Goal: Information Seeking & Learning: Check status

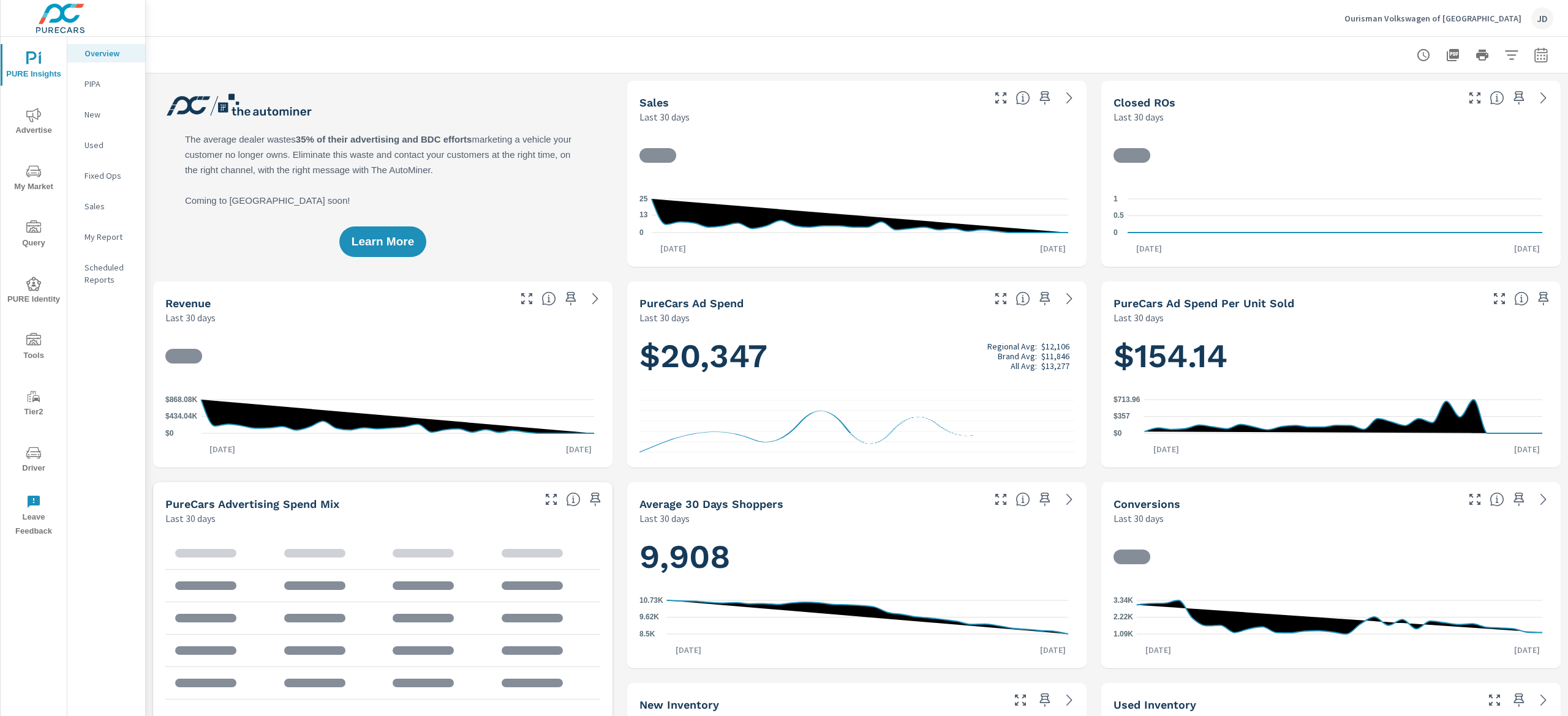
click at [32, 186] on span "My Market" at bounding box center [34, 179] width 59 height 30
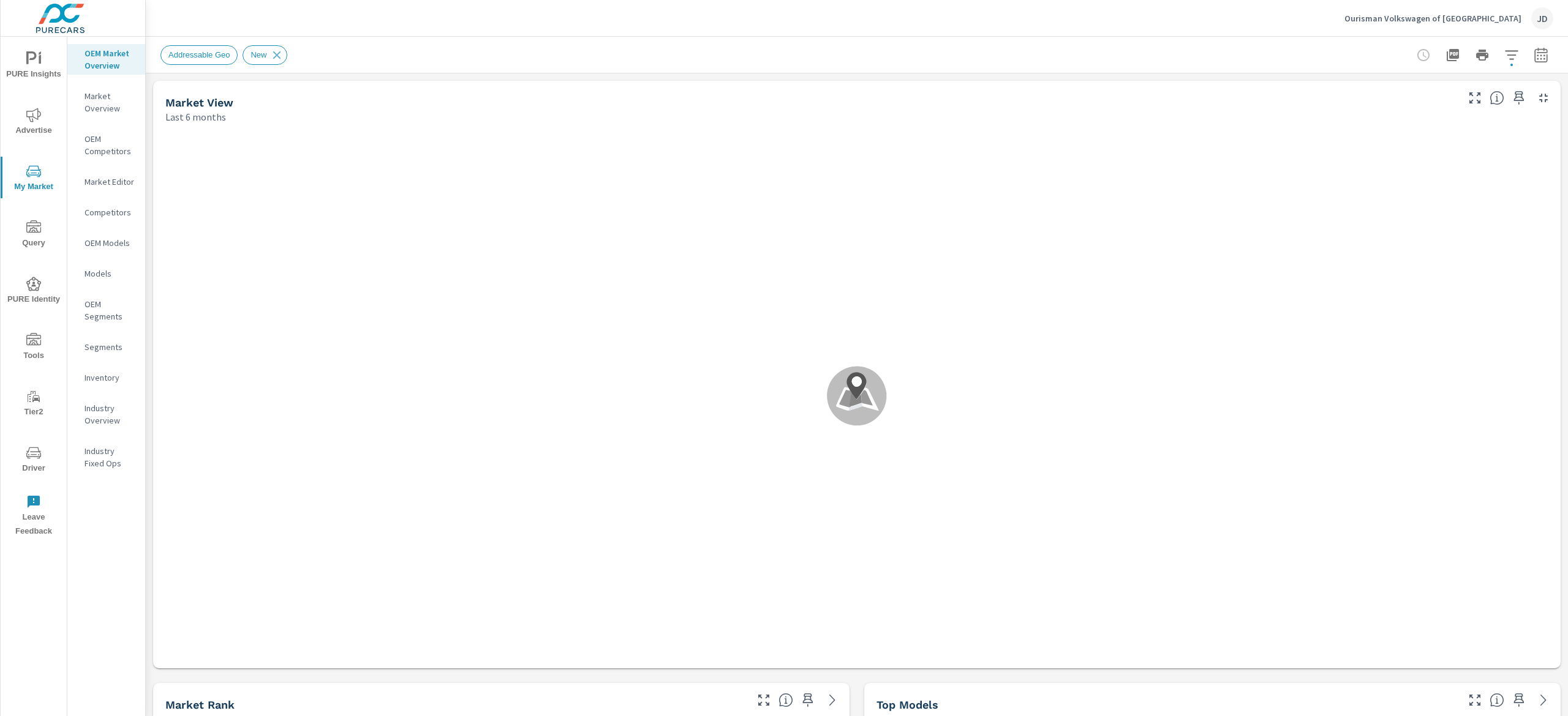
scroll to position [1, 0]
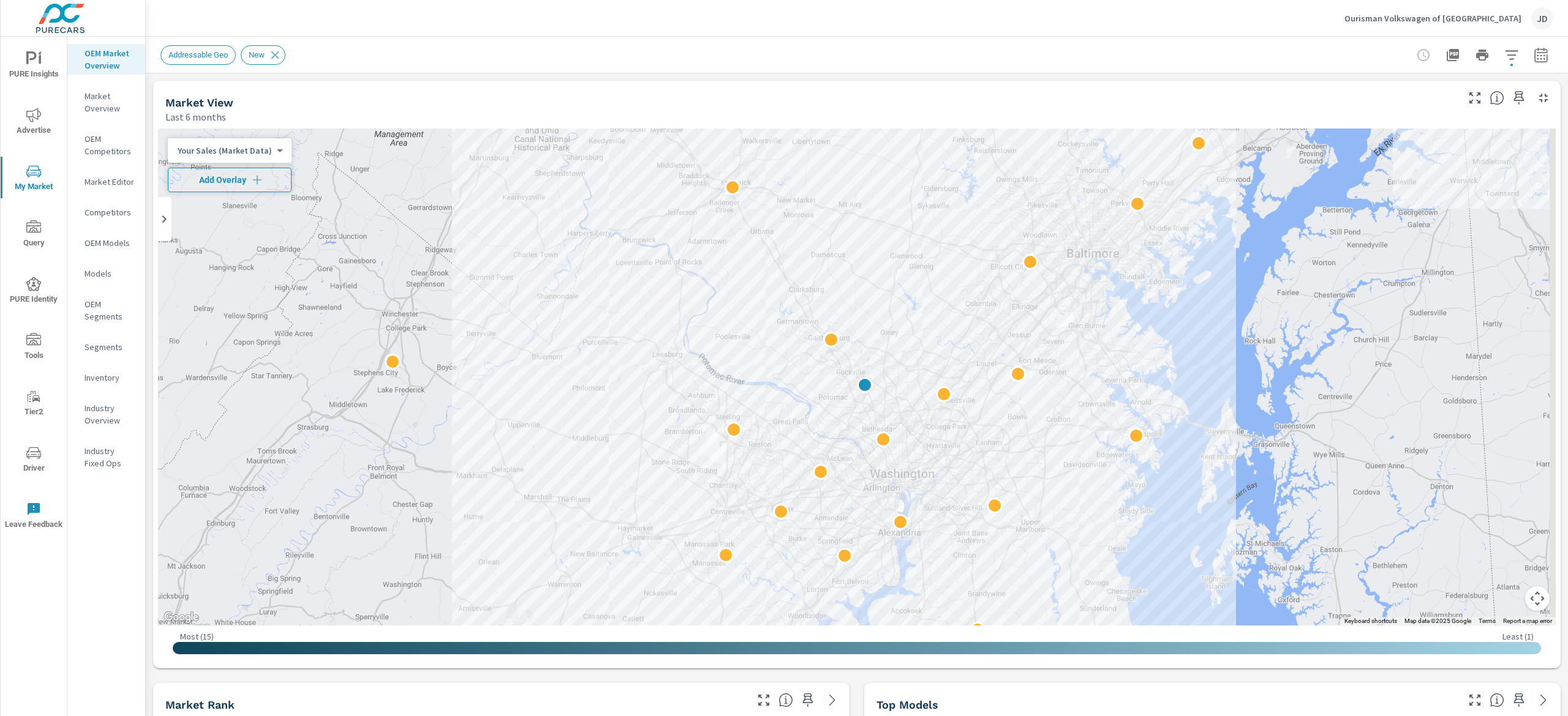
click at [215, 186] on span "Add Overlay" at bounding box center [230, 180] width 112 height 12
click at [1530, 47] on button "button" at bounding box center [1541, 55] width 25 height 25
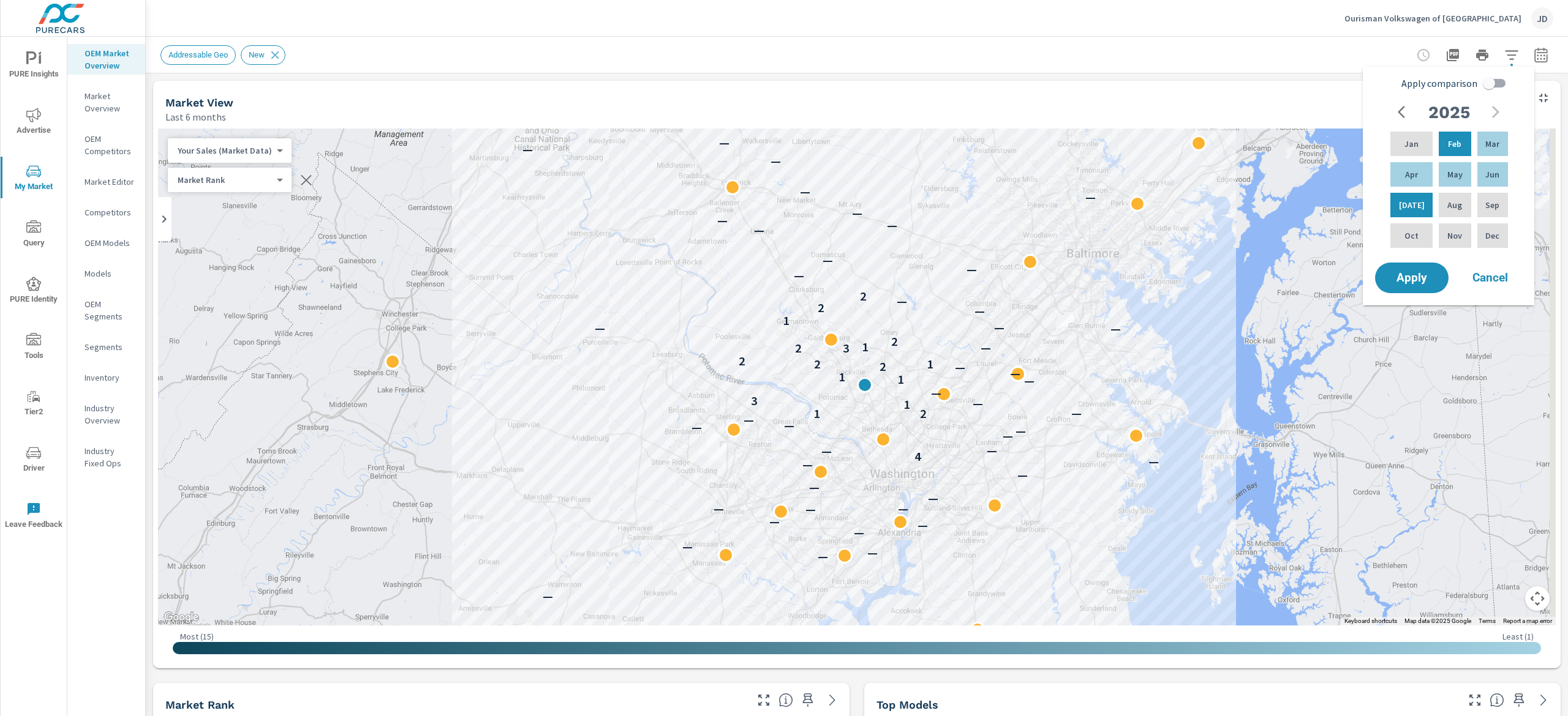
click at [1493, 83] on input "Apply comparison" at bounding box center [1489, 84] width 70 height 23
checkbox input "true"
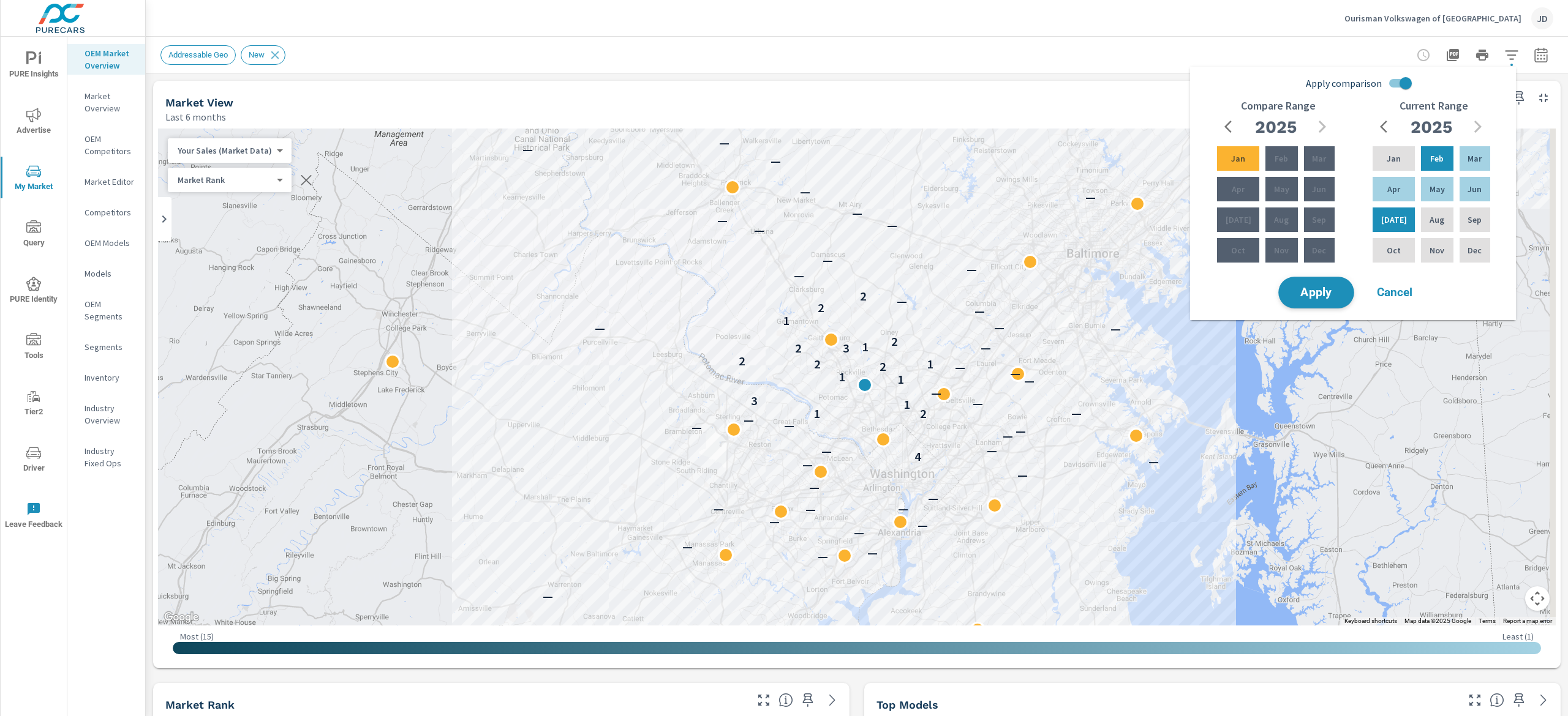
click at [1321, 283] on button "Apply" at bounding box center [1316, 293] width 76 height 32
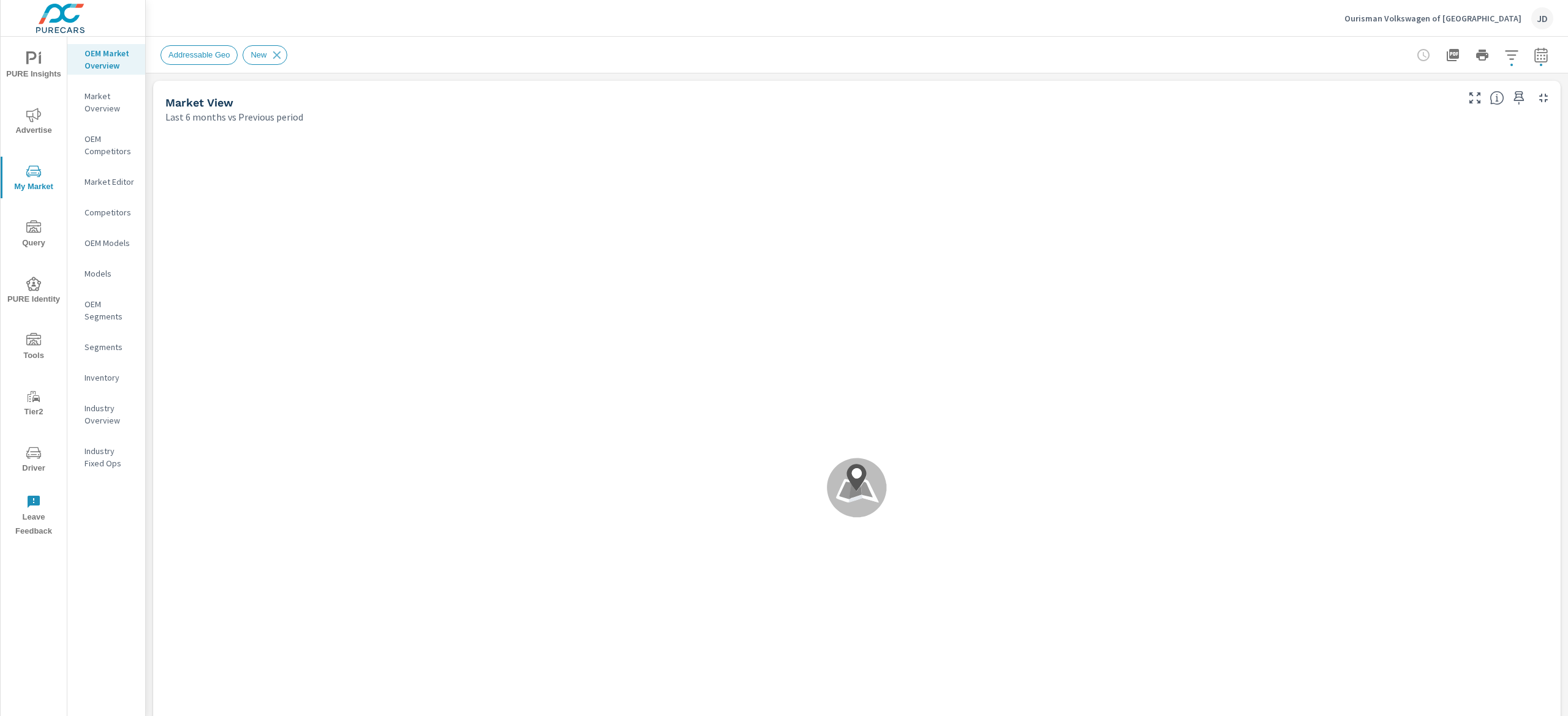
scroll to position [1, 0]
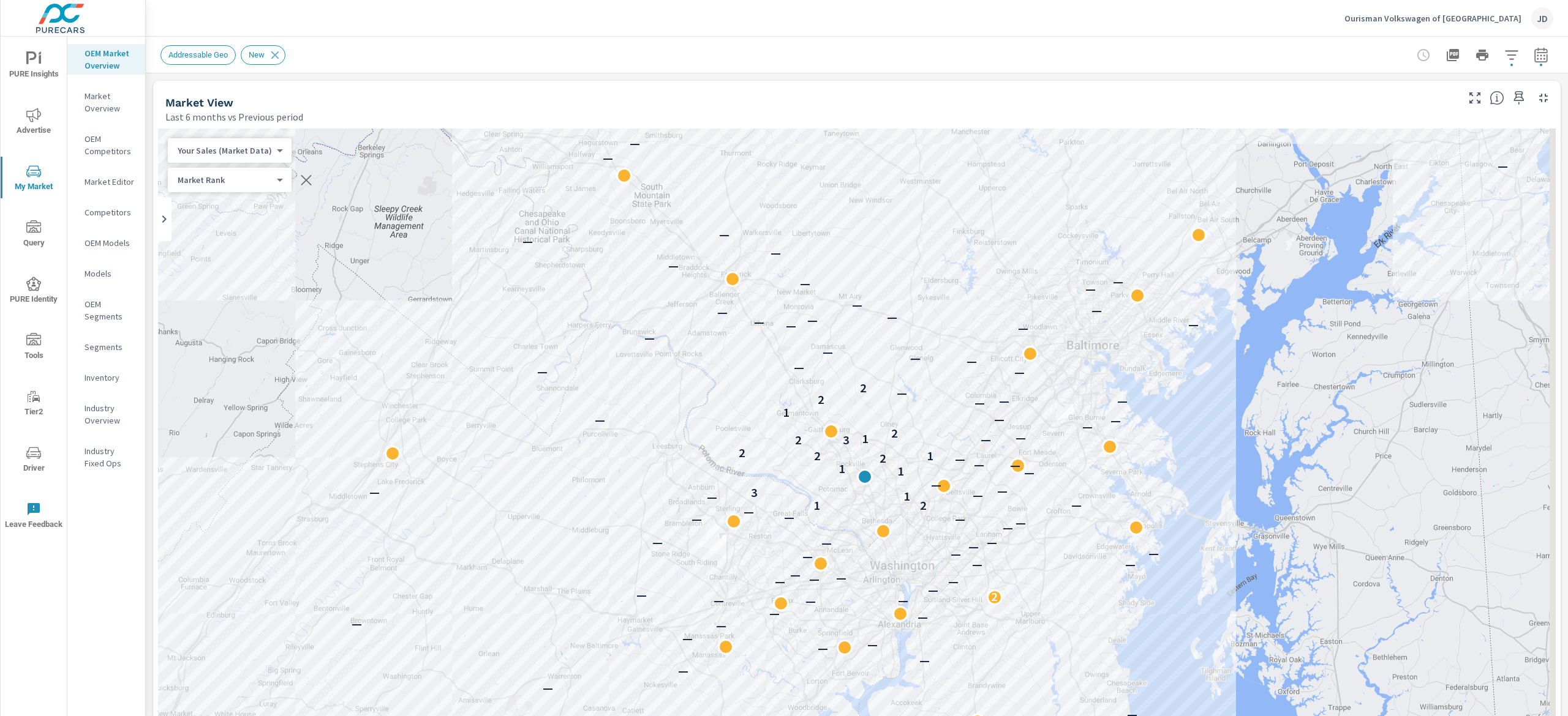
click at [116, 371] on p "Inventory" at bounding box center [110, 378] width 51 height 12
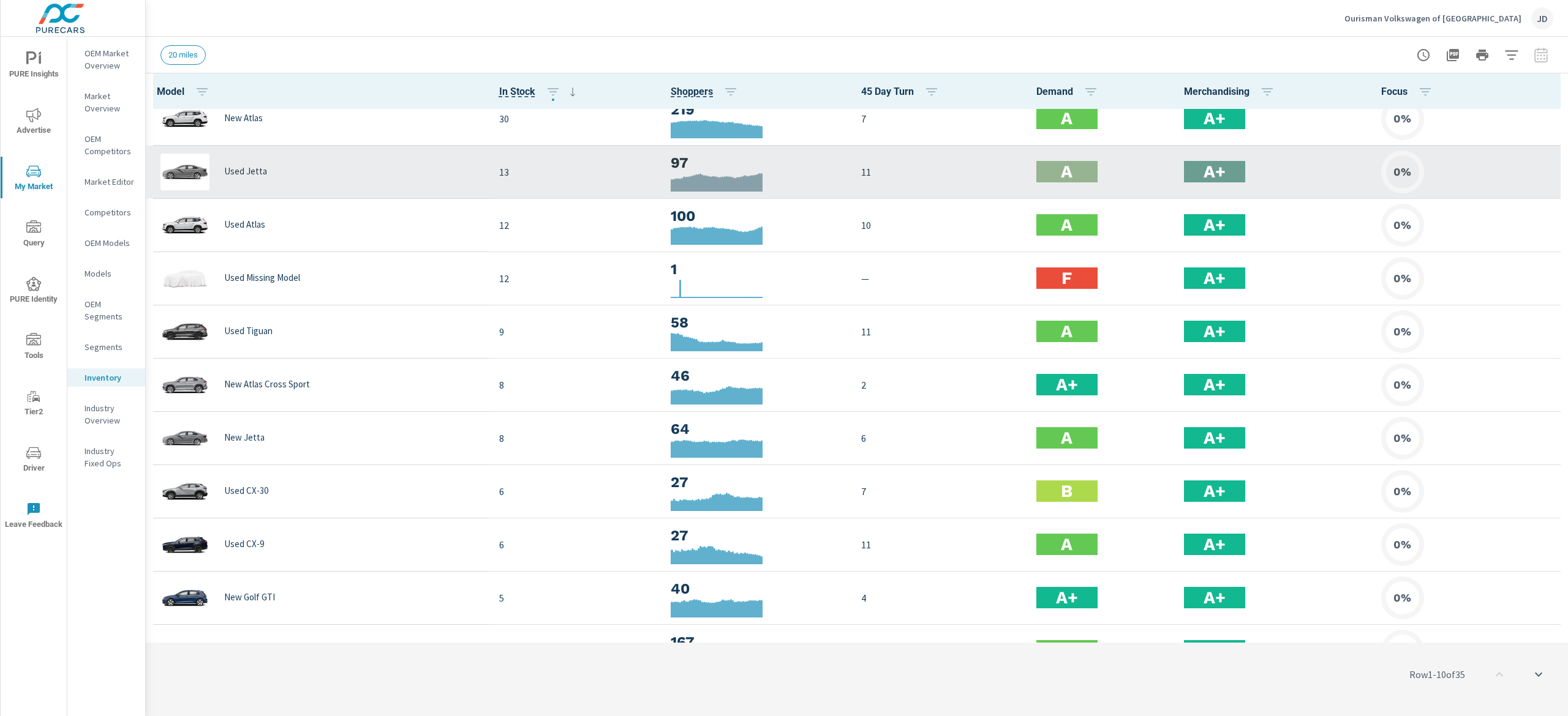
scroll to position [245, 0]
